Goal: Information Seeking & Learning: Learn about a topic

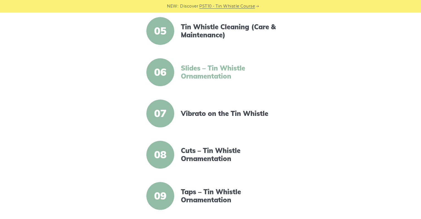
scroll to position [334, 0]
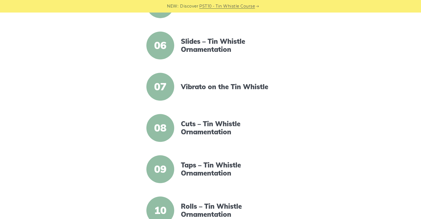
drag, startPoint x: 207, startPoint y: 48, endPoint x: 311, endPoint y: 60, distance: 104.9
click at [207, 48] on link "Slides – Tin Whistle Ornamentation" at bounding box center [229, 45] width 96 height 16
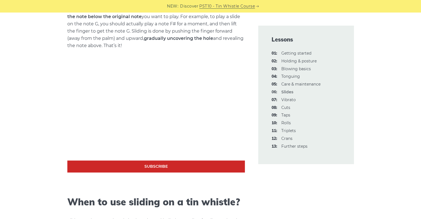
scroll to position [278, 0]
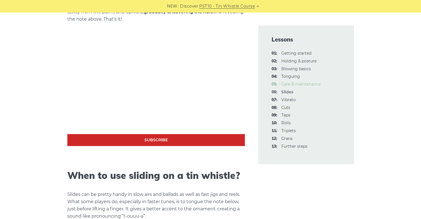
click at [289, 85] on link "05: Care & maintenance" at bounding box center [300, 83] width 39 height 5
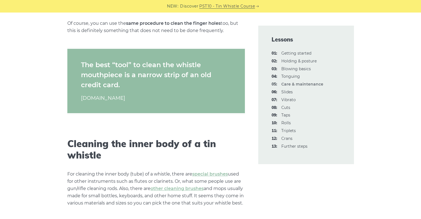
scroll to position [278, 0]
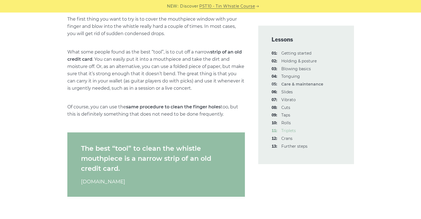
click at [284, 131] on link "11: Triplets" at bounding box center [288, 130] width 14 height 5
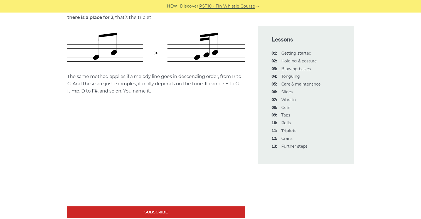
scroll to position [278, 0]
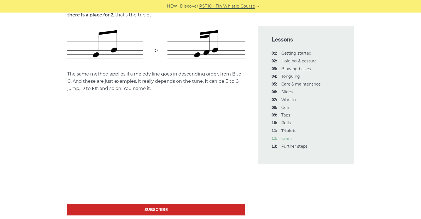
click at [285, 139] on link "12: Crans" at bounding box center [286, 138] width 11 height 5
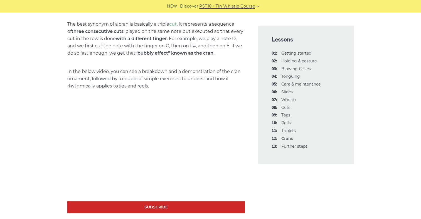
scroll to position [195, 0]
